Goal: Information Seeking & Learning: Learn about a topic

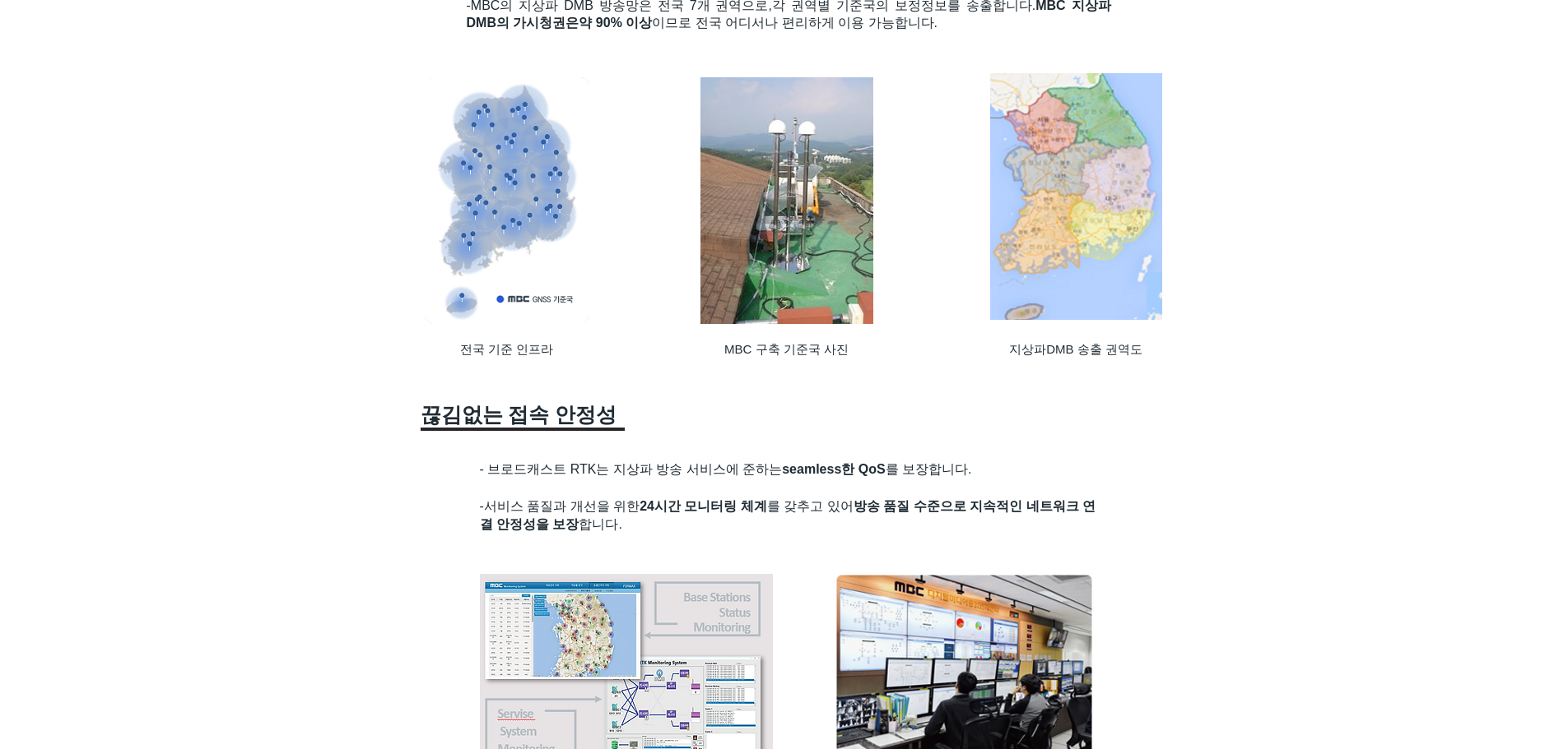
scroll to position [1727, 0]
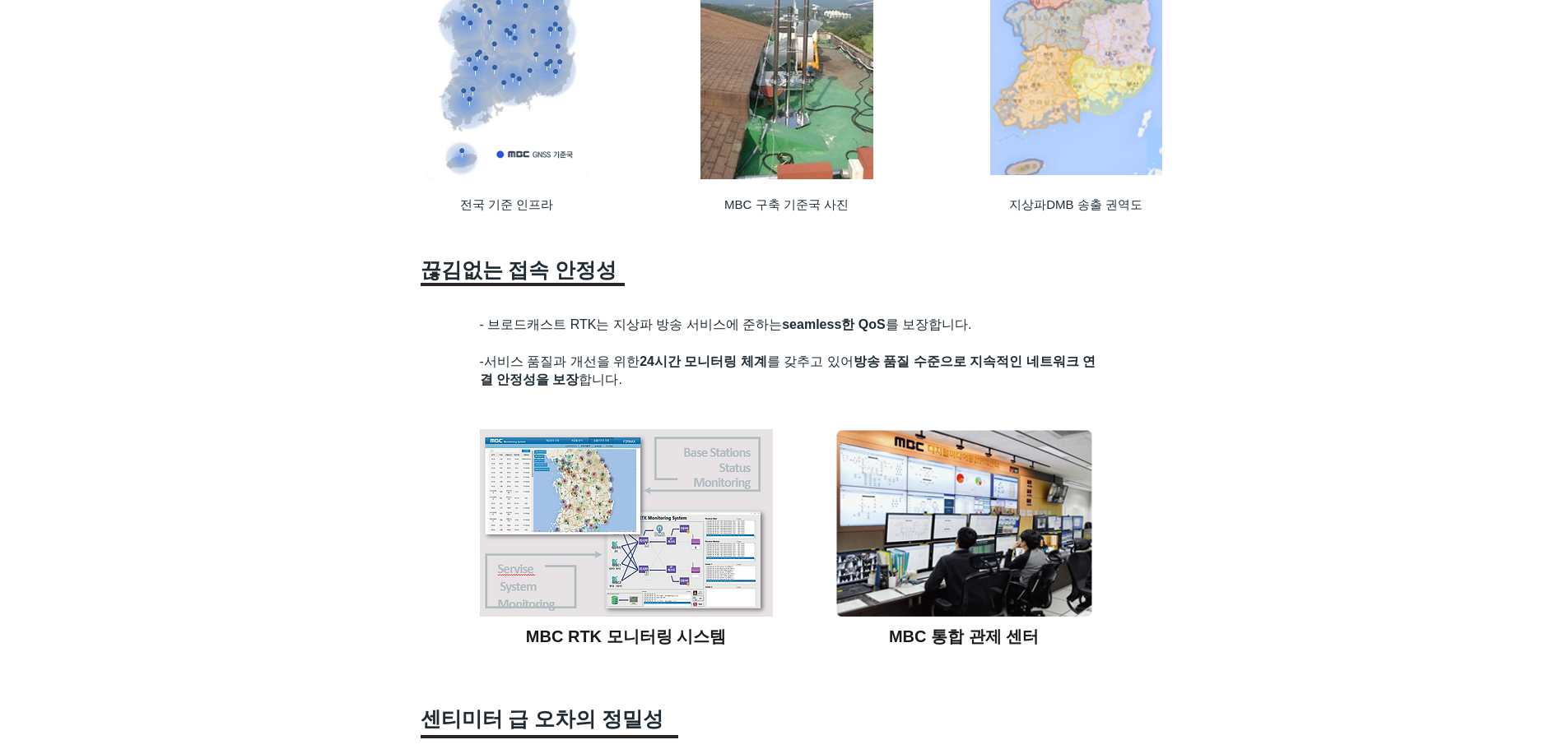
drag, startPoint x: 440, startPoint y: 329, endPoint x: 962, endPoint y: 665, distance: 620.8
click at [962, 665] on div at bounding box center [784, 689] width 1568 height 2801
click at [267, 383] on div at bounding box center [784, 689] width 1568 height 2801
drag, startPoint x: 308, startPoint y: 374, endPoint x: 1104, endPoint y: 643, distance: 840.2
click at [1104, 644] on div at bounding box center [784, 689] width 1568 height 2801
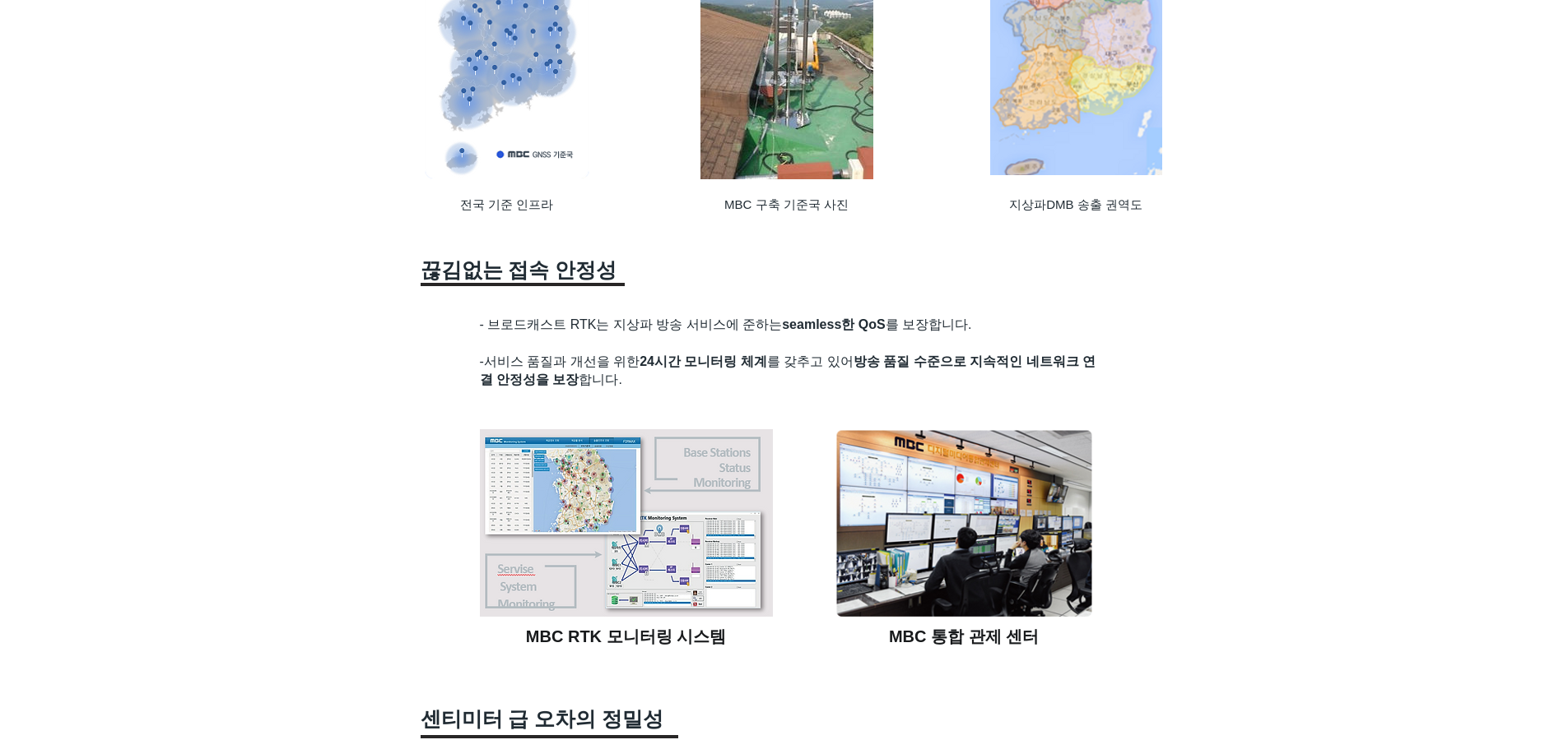
click at [1144, 633] on div at bounding box center [784, 689] width 1568 height 2801
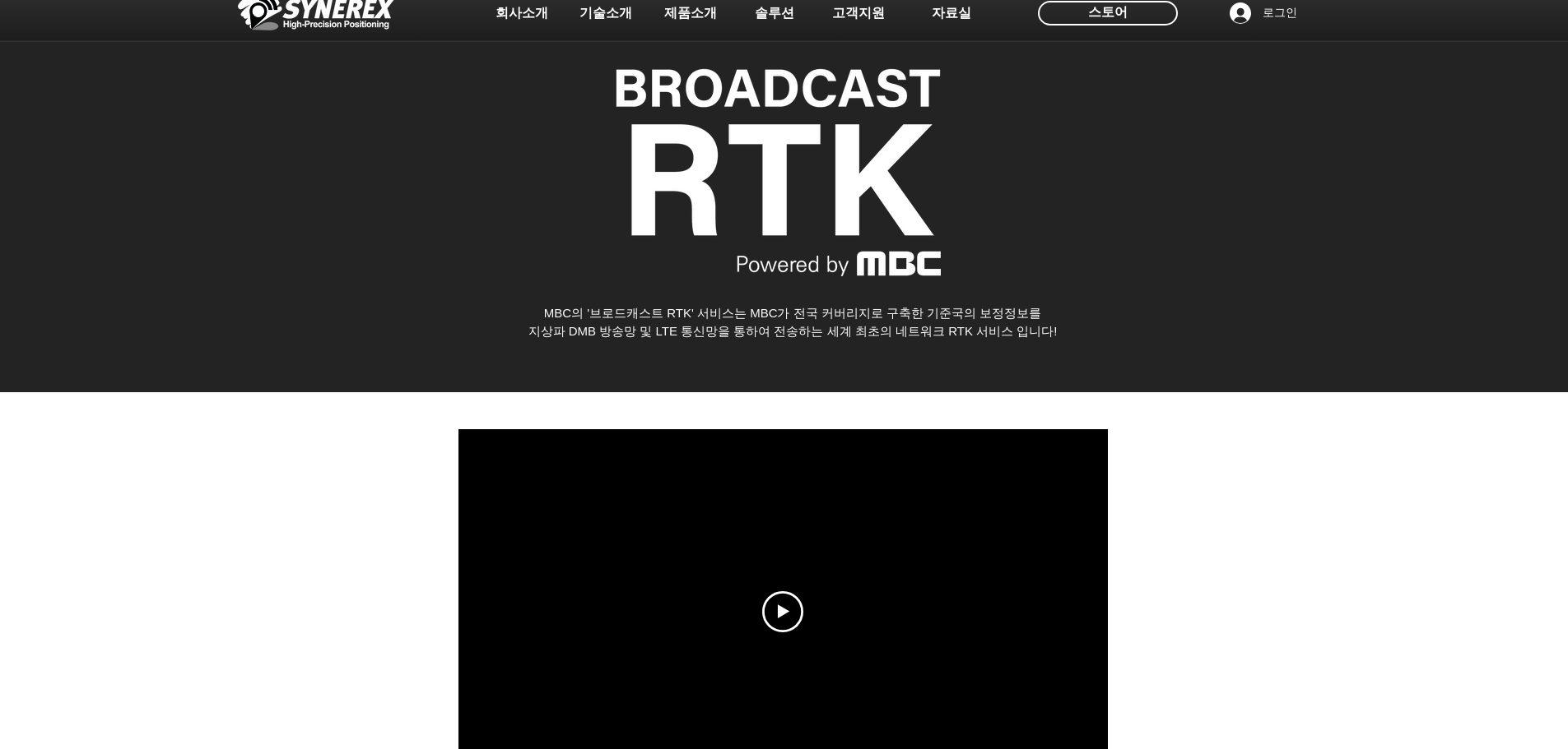
scroll to position [0, 0]
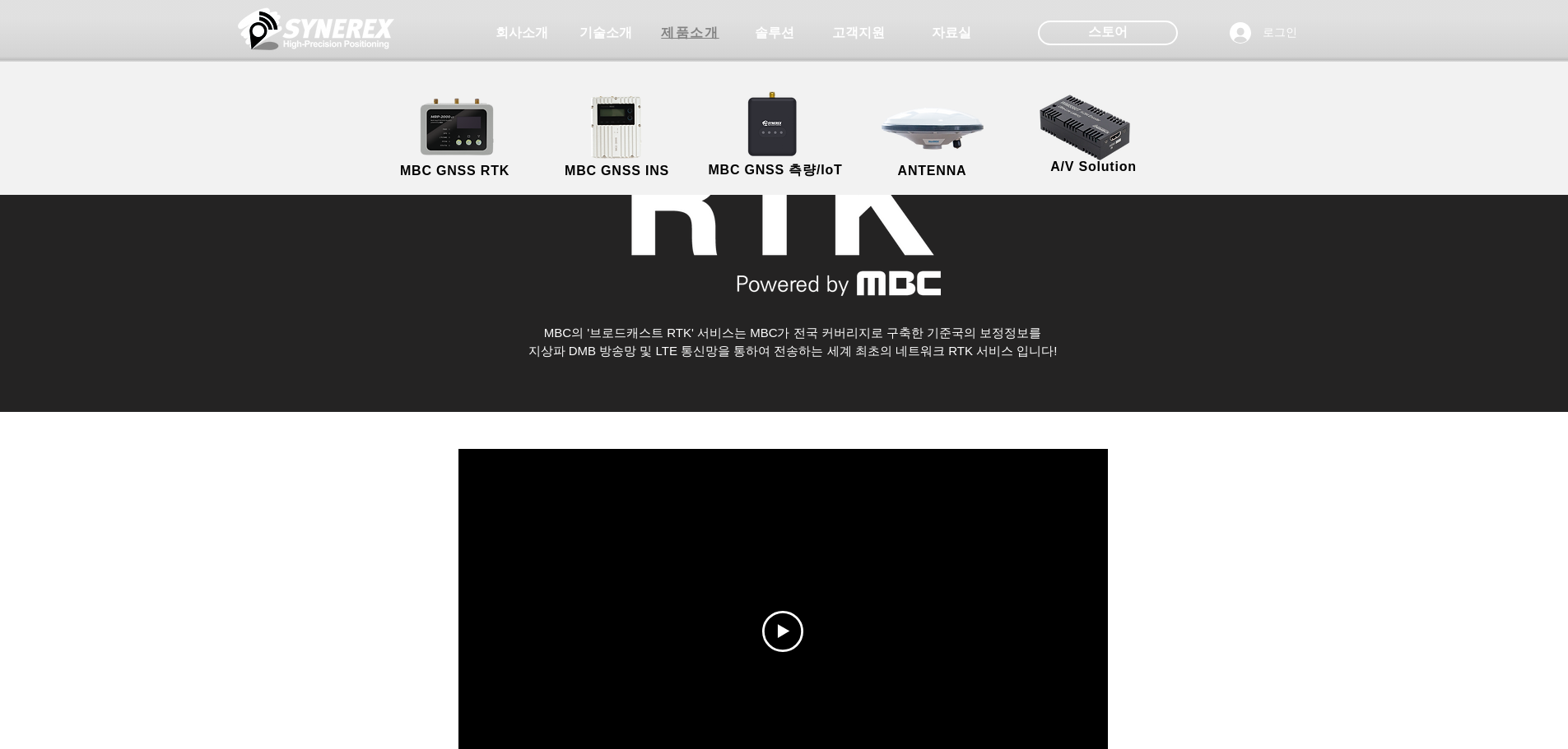
click at [691, 36] on span "제품소개" at bounding box center [689, 33] width 58 height 17
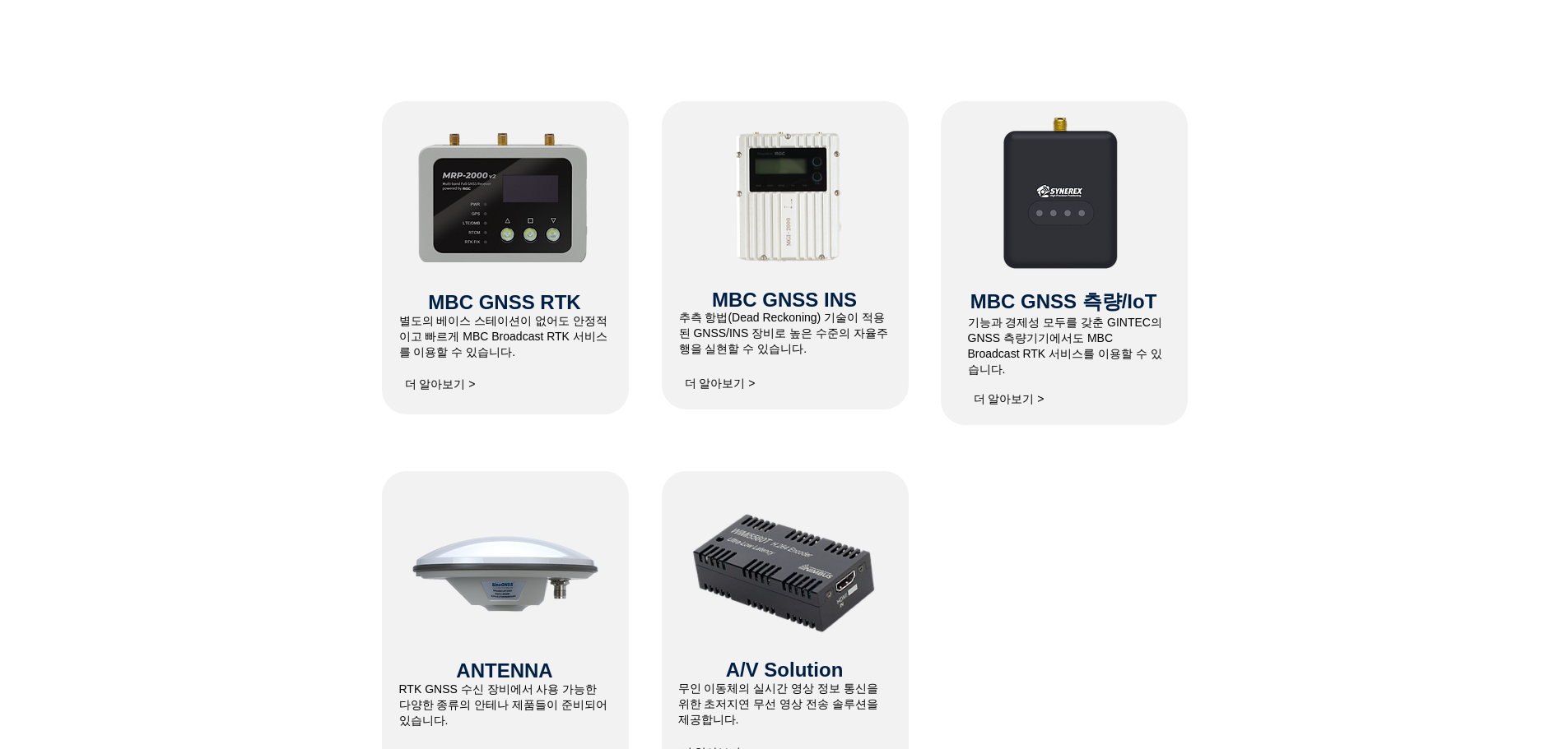
scroll to position [827, 0]
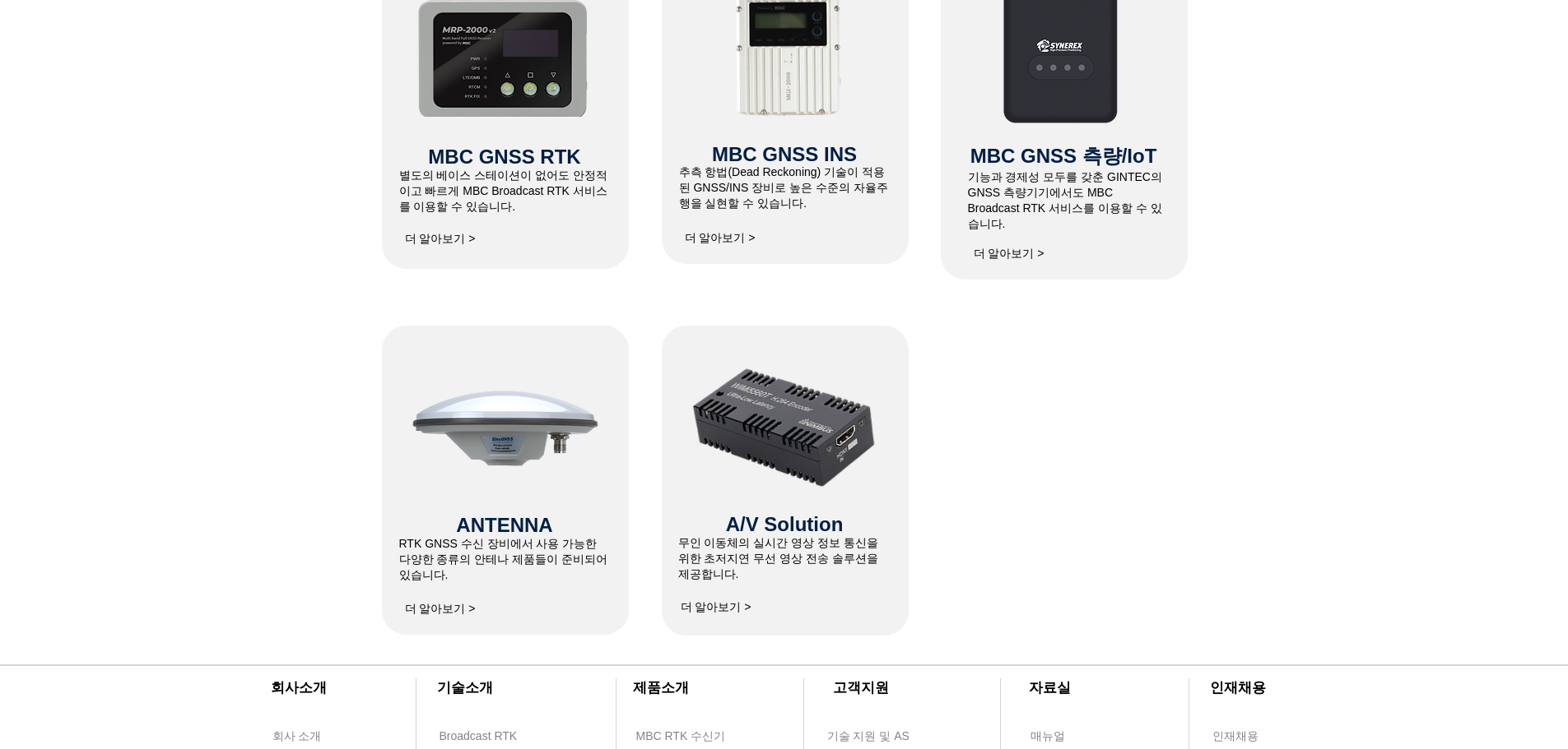
click at [438, 616] on span "더 알아보기 >" at bounding box center [441, 610] width 71 height 15
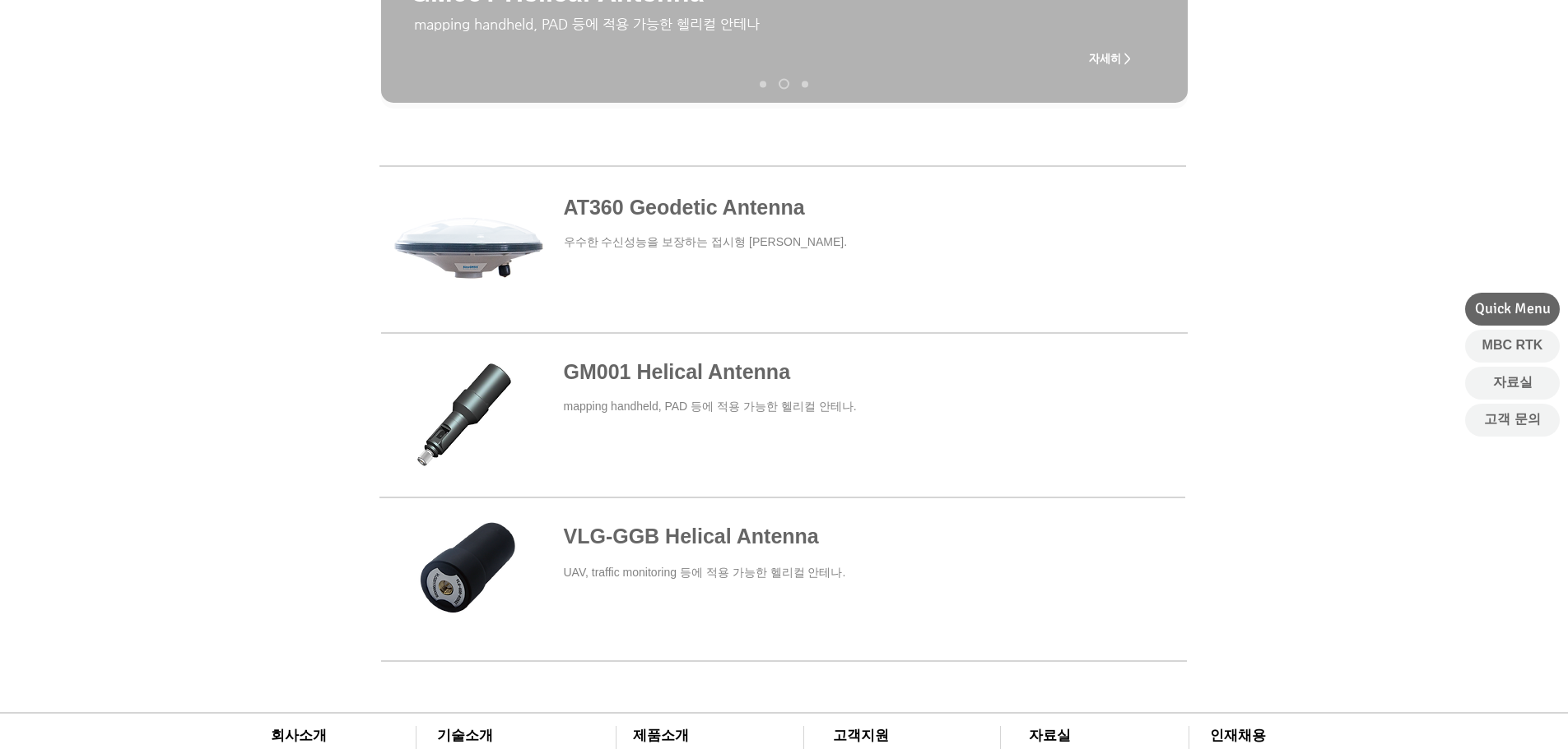
scroll to position [494, 0]
